Goal: Check status: Check status

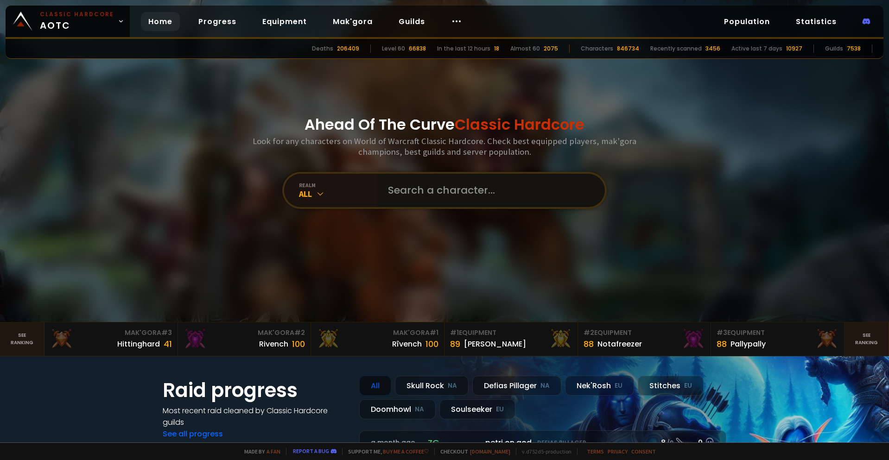
click at [478, 194] on input "text" at bounding box center [487, 190] width 211 height 33
type input "Hollowbon"
click at [490, 186] on input "text" at bounding box center [487, 190] width 211 height 33
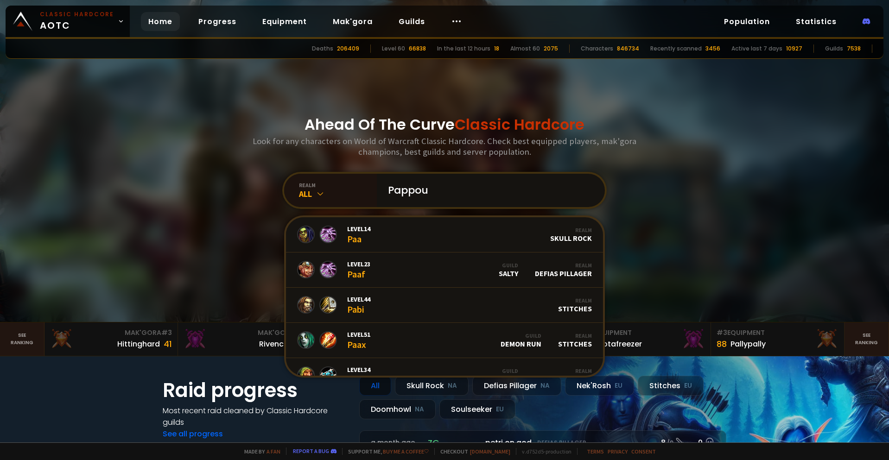
type input "Pappous"
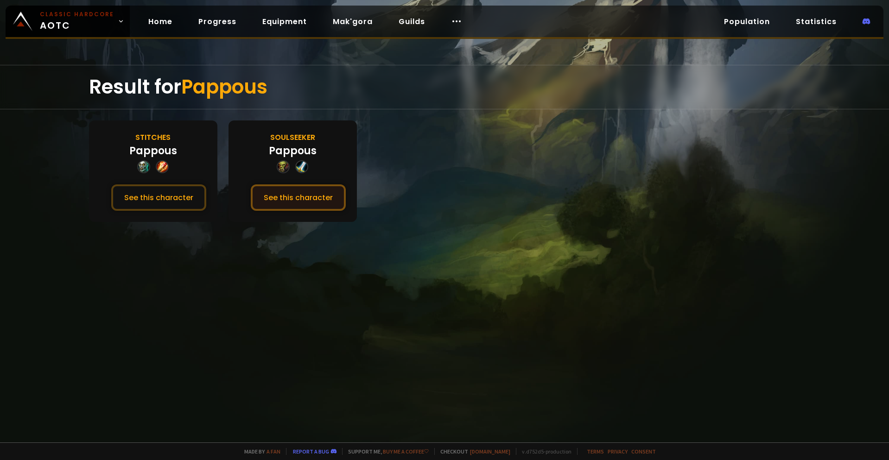
click at [305, 199] on button "See this character" at bounding box center [298, 197] width 95 height 26
click at [160, 196] on button "See this character" at bounding box center [158, 197] width 95 height 26
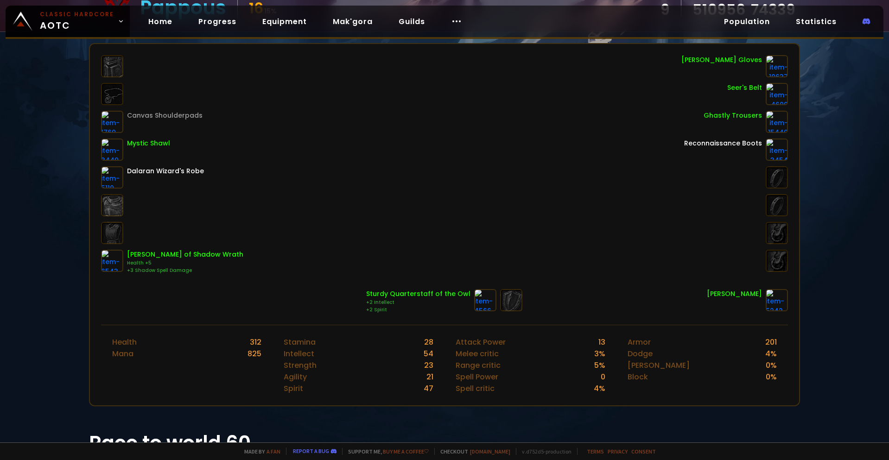
scroll to position [139, 0]
